Goal: Information Seeking & Learning: Learn about a topic

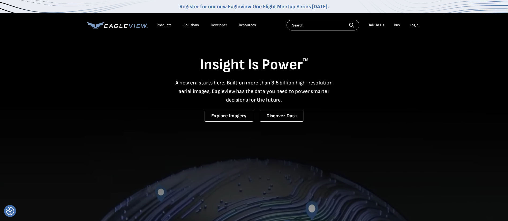
drag, startPoint x: 0, startPoint y: 0, endPoint x: 243, endPoint y: 24, distance: 244.4
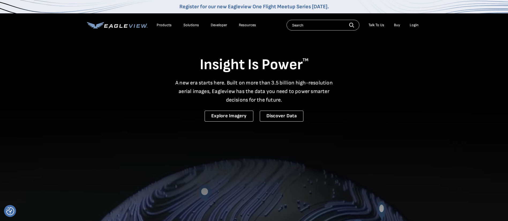
click at [243, 24] on div "Resources" at bounding box center [247, 25] width 17 height 5
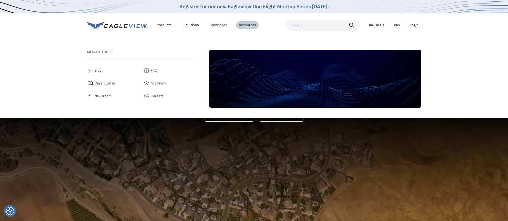
click at [99, 72] on span "Blog" at bounding box center [97, 70] width 7 height 6
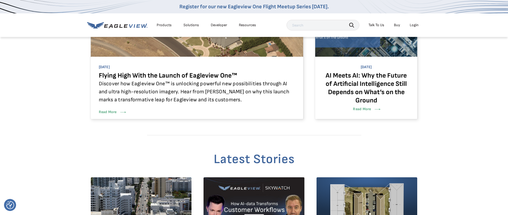
scroll to position [40, 0]
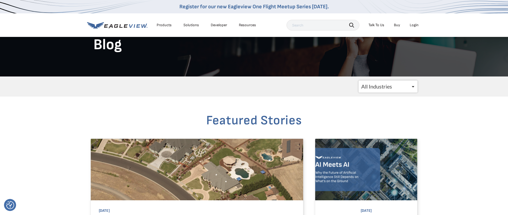
click at [367, 88] on select "All Industries Government Roofing Solar Insurance Utilities CATastrophic Respon…" at bounding box center [387, 87] width 59 height 12
select select "/blogs/insurance/"
click at [358, 81] on select "All Industries Government Roofing Solar Insurance Utilities CATastrophic Respon…" at bounding box center [387, 87] width 59 height 12
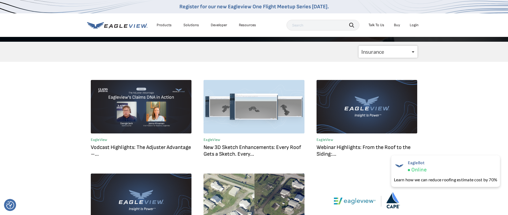
scroll to position [80, 0]
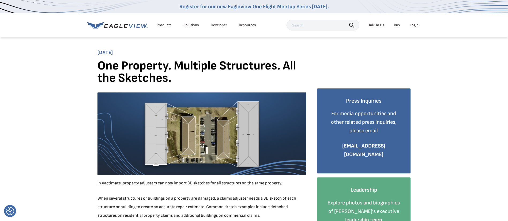
click at [243, 25] on div "Resources" at bounding box center [247, 25] width 17 height 5
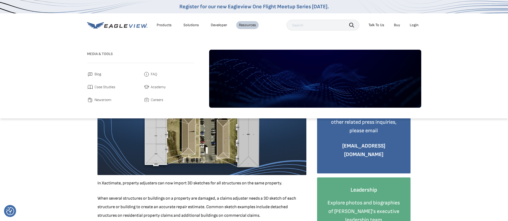
click at [98, 74] on span "Blog" at bounding box center [97, 74] width 7 height 6
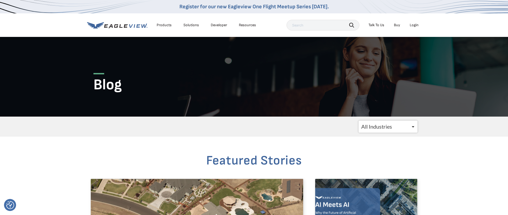
click at [379, 127] on select "All Industries Government Roofing Solar Insurance Utilities CATastrophic Respon…" at bounding box center [387, 127] width 59 height 12
select select "/blogs/insurance/"
click at [358, 121] on select "All Industries Government Roofing Solar Insurance Utilities CATastrophic Respon…" at bounding box center [387, 127] width 59 height 12
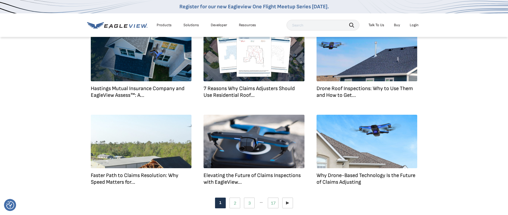
scroll to position [361, 0]
